Goal: Navigation & Orientation: Find specific page/section

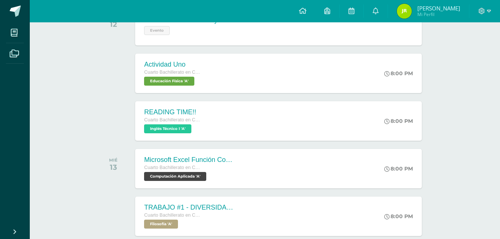
scroll to position [142, 0]
